Goal: Transaction & Acquisition: Purchase product/service

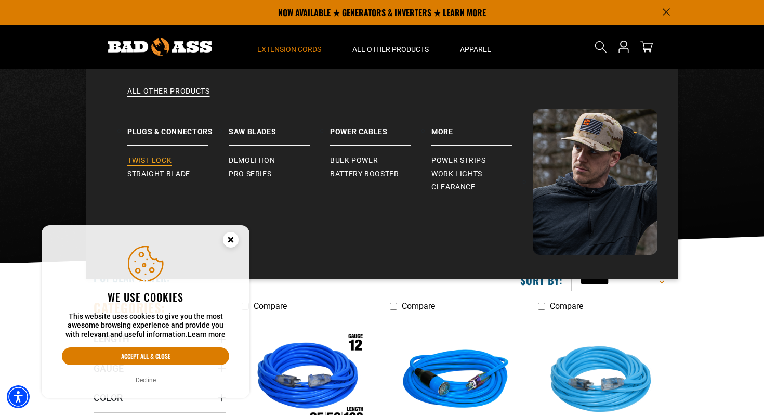
click at [152, 160] on span "Twist Lock" at bounding box center [149, 160] width 44 height 9
click at [144, 169] on span "Straight Blade" at bounding box center [158, 173] width 63 height 9
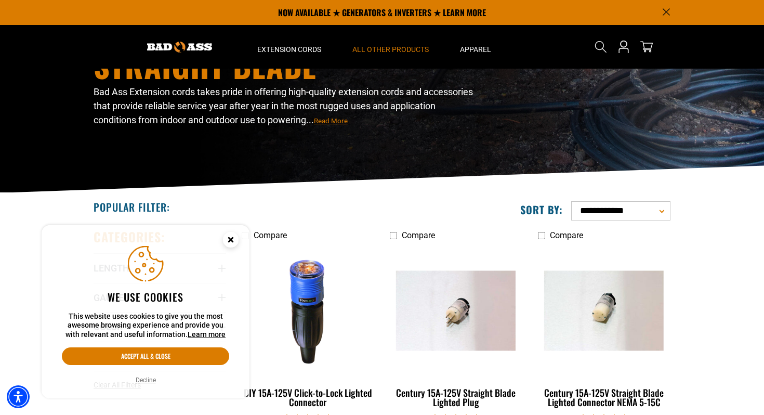
scroll to position [69, 0]
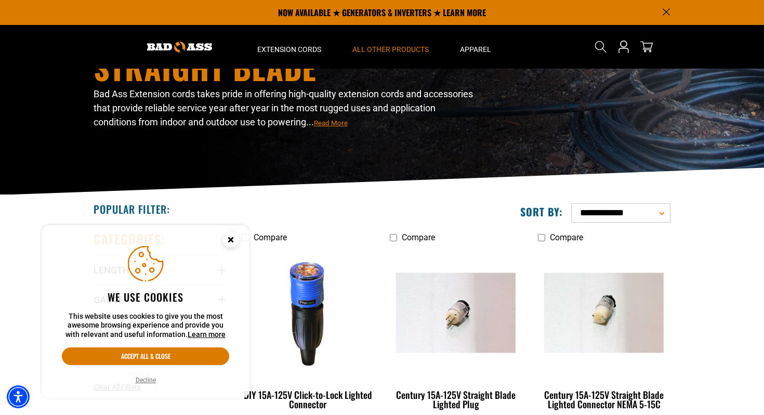
click at [230, 234] on circle "Close this option" at bounding box center [231, 240] width 16 height 16
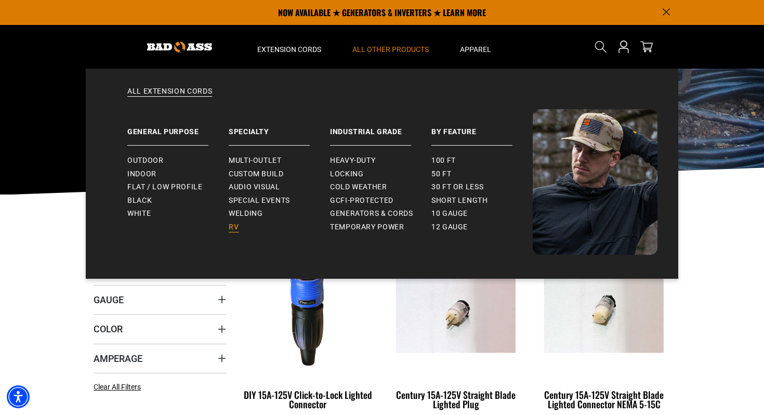
click at [234, 225] on span "RV" at bounding box center [234, 226] width 10 height 9
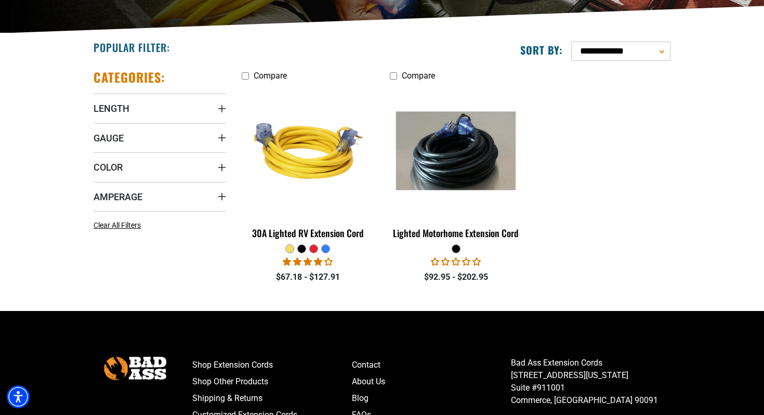
scroll to position [231, 0]
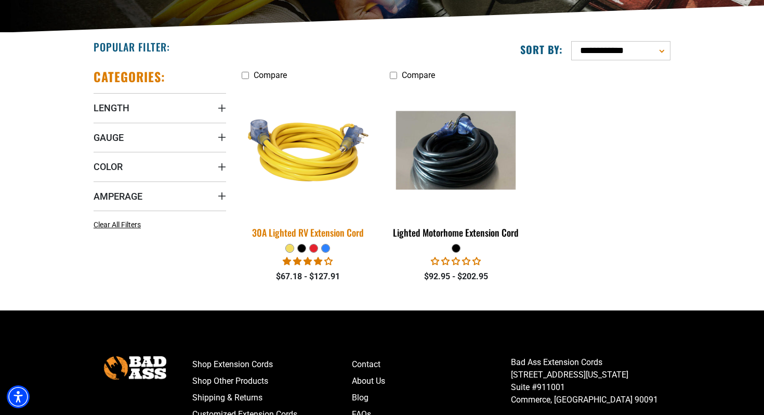
click at [320, 160] on img at bounding box center [308, 150] width 146 height 133
